Goal: Transaction & Acquisition: Purchase product/service

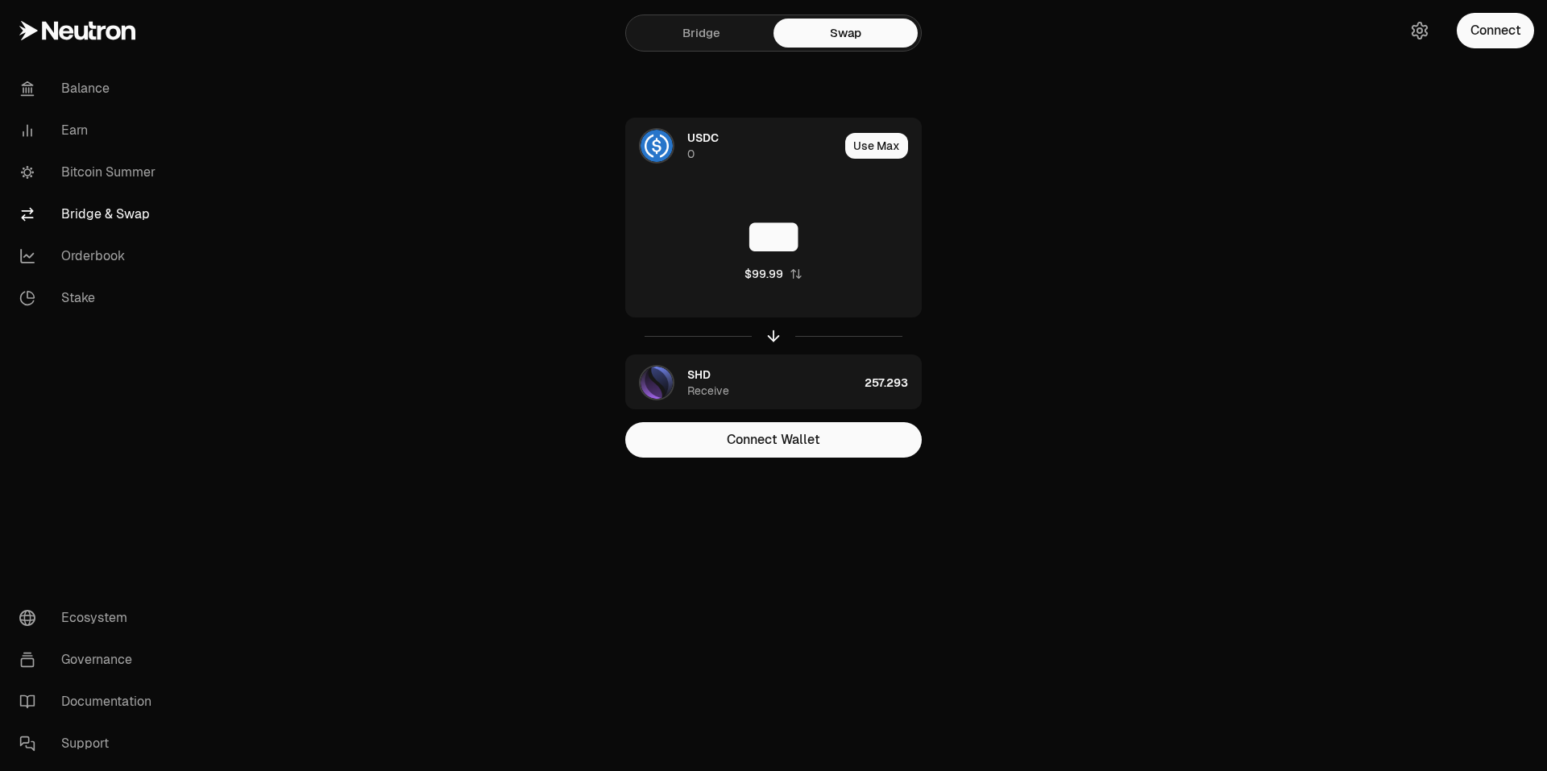
click at [1011, 299] on div "USDC 0 Use Max *** $99.99 SHD Receive 257.293 Connect Wallet" at bounding box center [773, 288] width 541 height 340
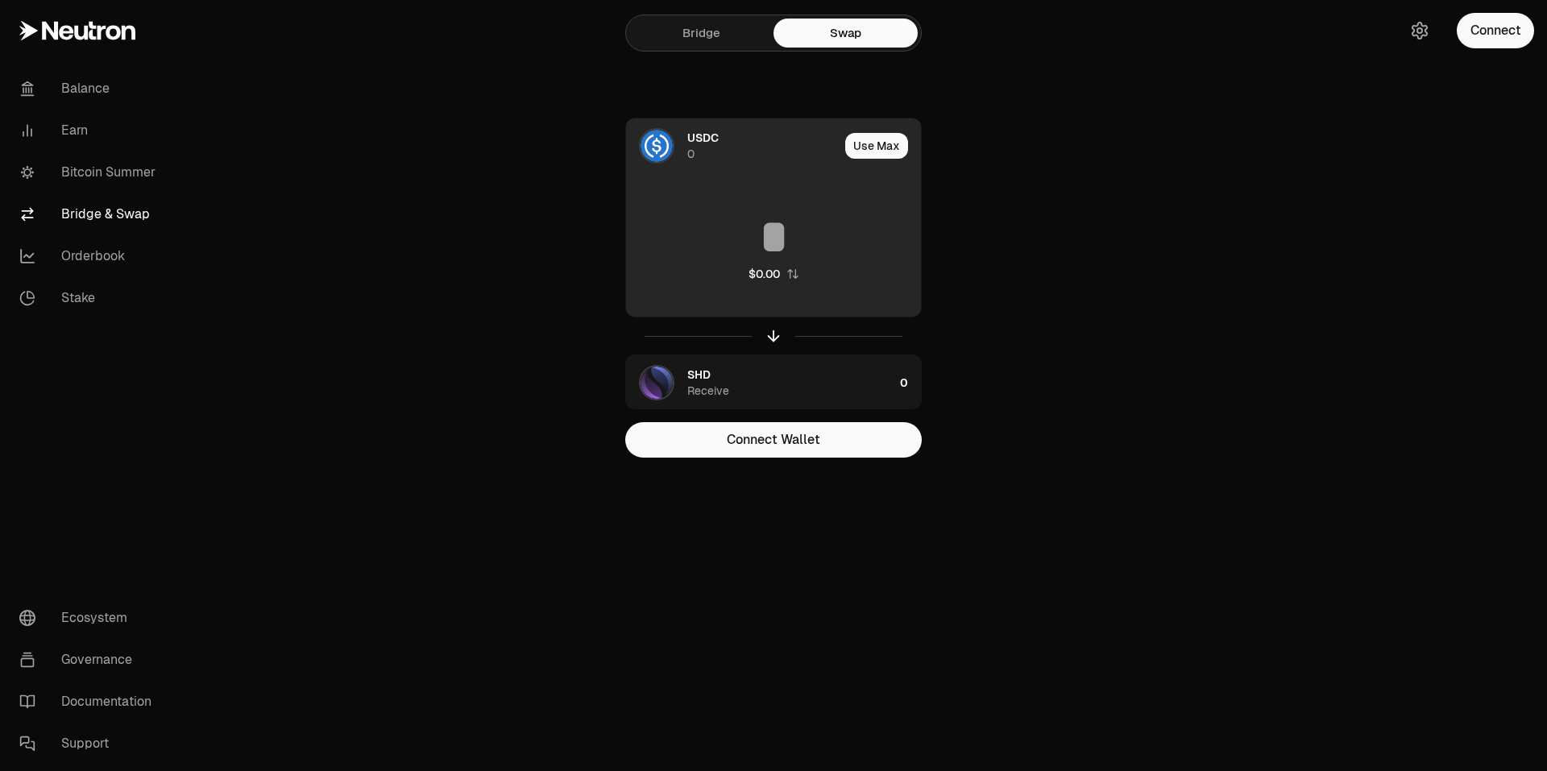
click at [744, 227] on input at bounding box center [773, 237] width 295 height 48
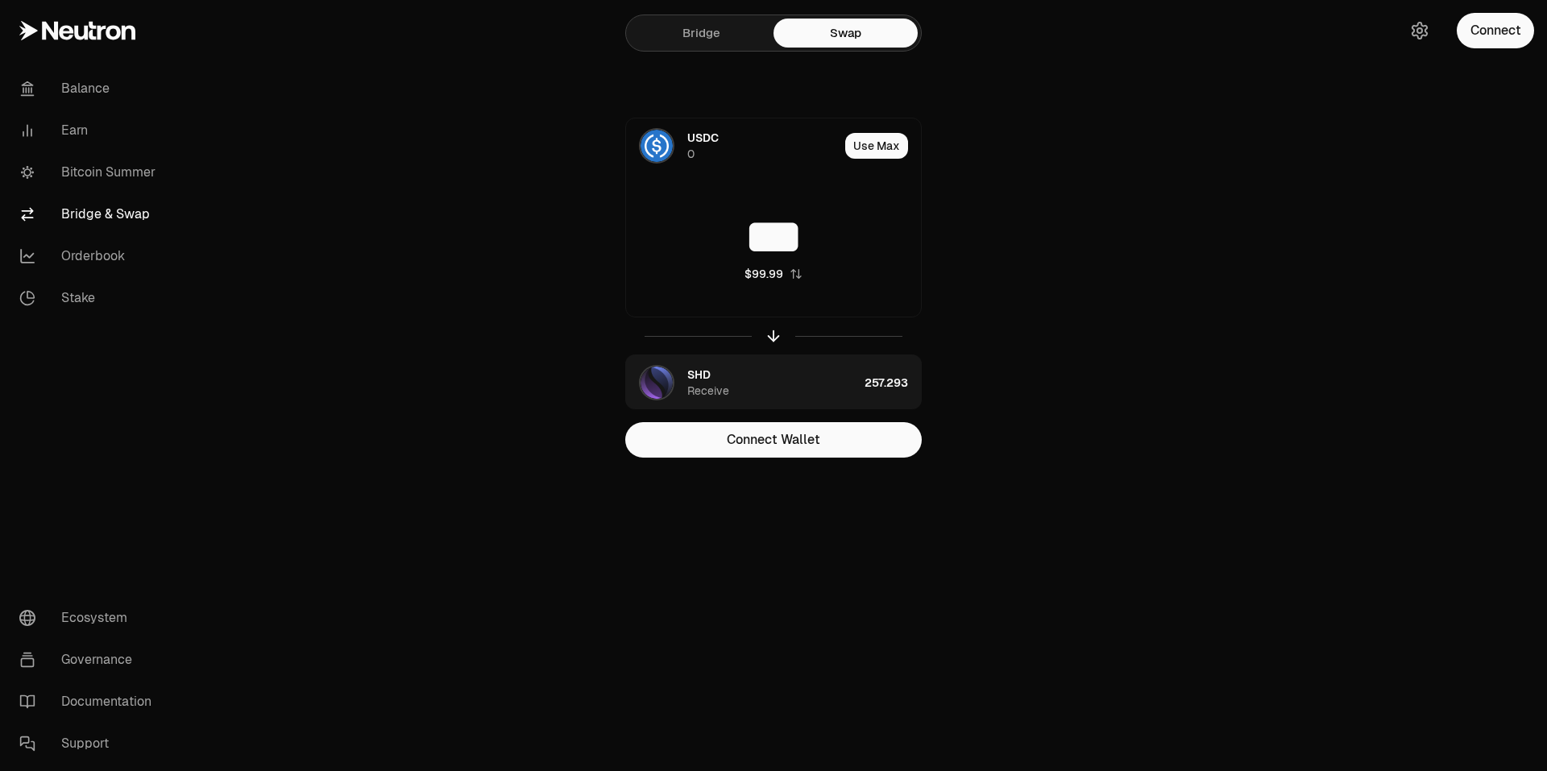
type input "***"
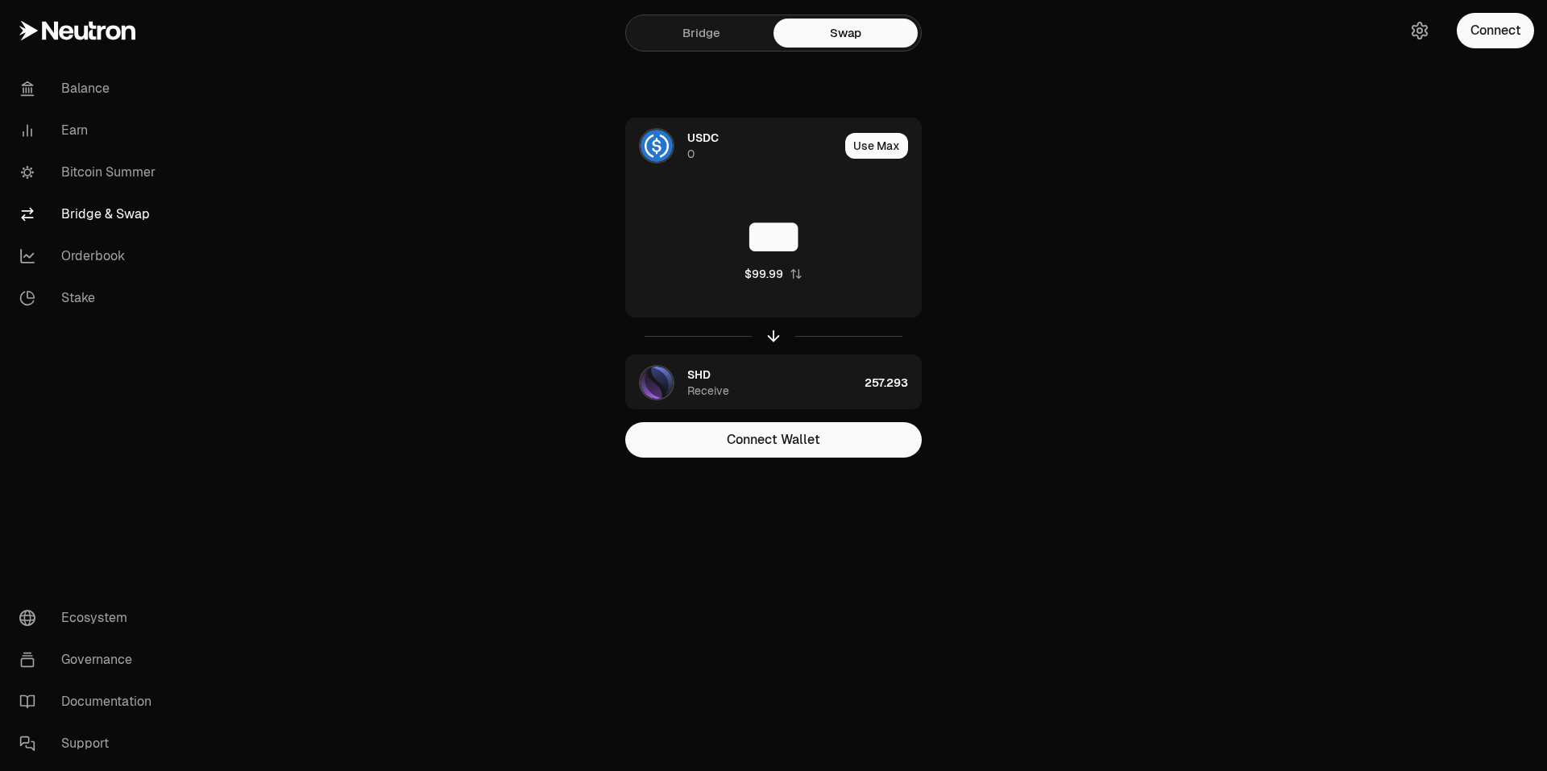
click at [994, 393] on div "USDC 0 Use Max *** $99.99 SHD Receive 257.293 Connect Wallet" at bounding box center [773, 288] width 541 height 340
